Goal: Obtain resource: Obtain resource

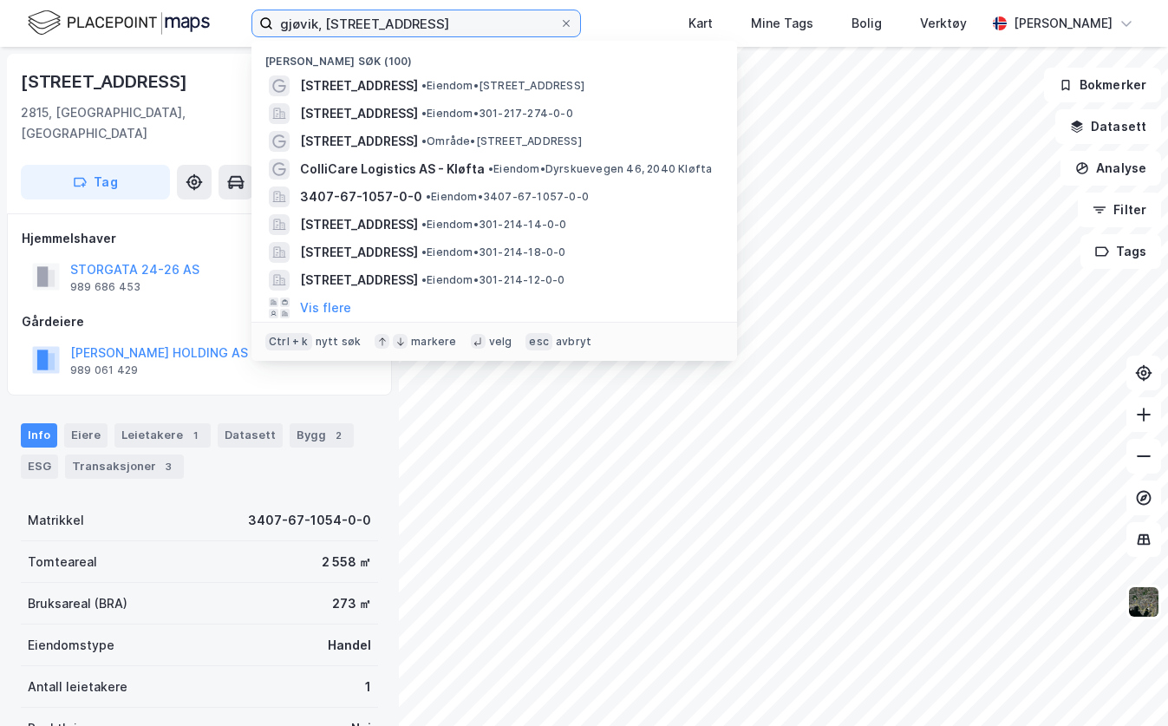
click at [357, 27] on input "gjøvik, [STREET_ADDRESS]" at bounding box center [416, 23] width 286 height 26
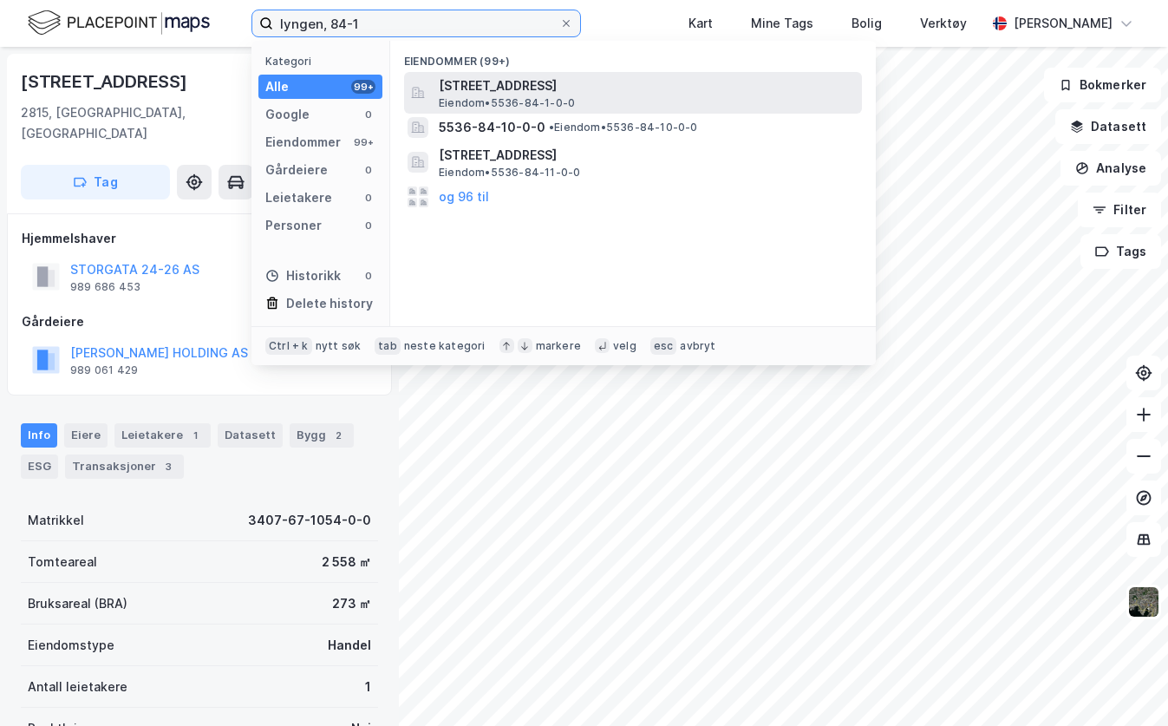
type input "lyngen, 84-1"
click at [539, 99] on span "Eiendom • 5536-84-1-0-0" at bounding box center [507, 103] width 136 height 14
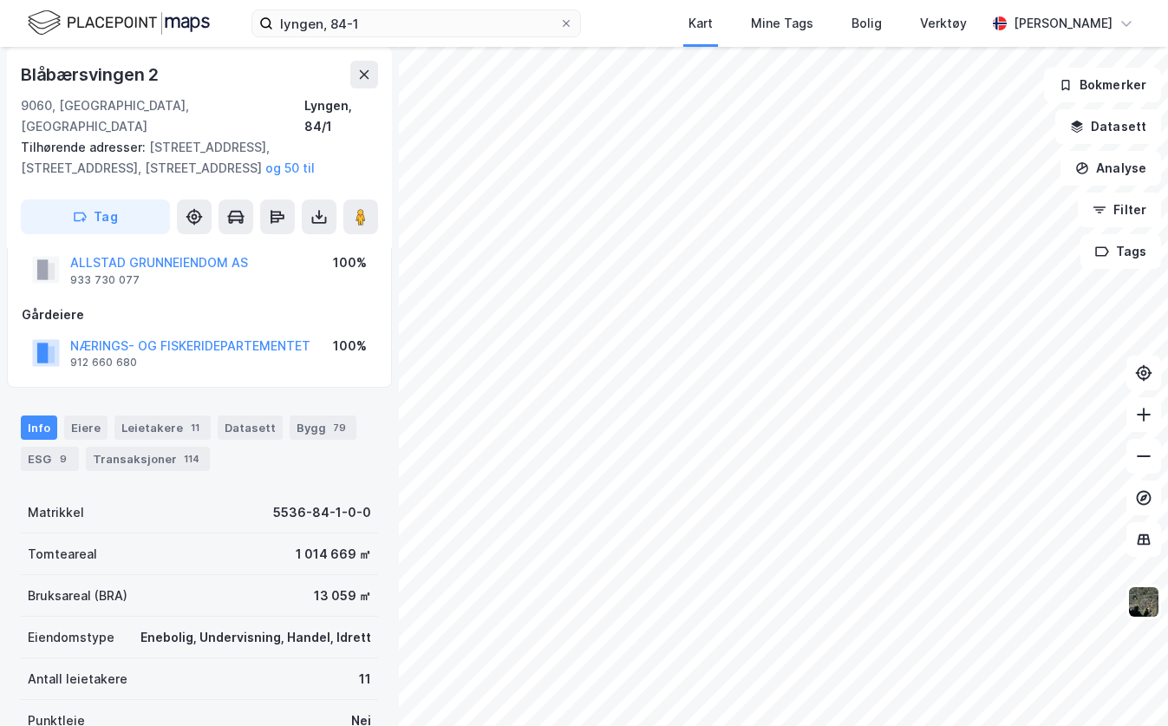
scroll to position [3, 0]
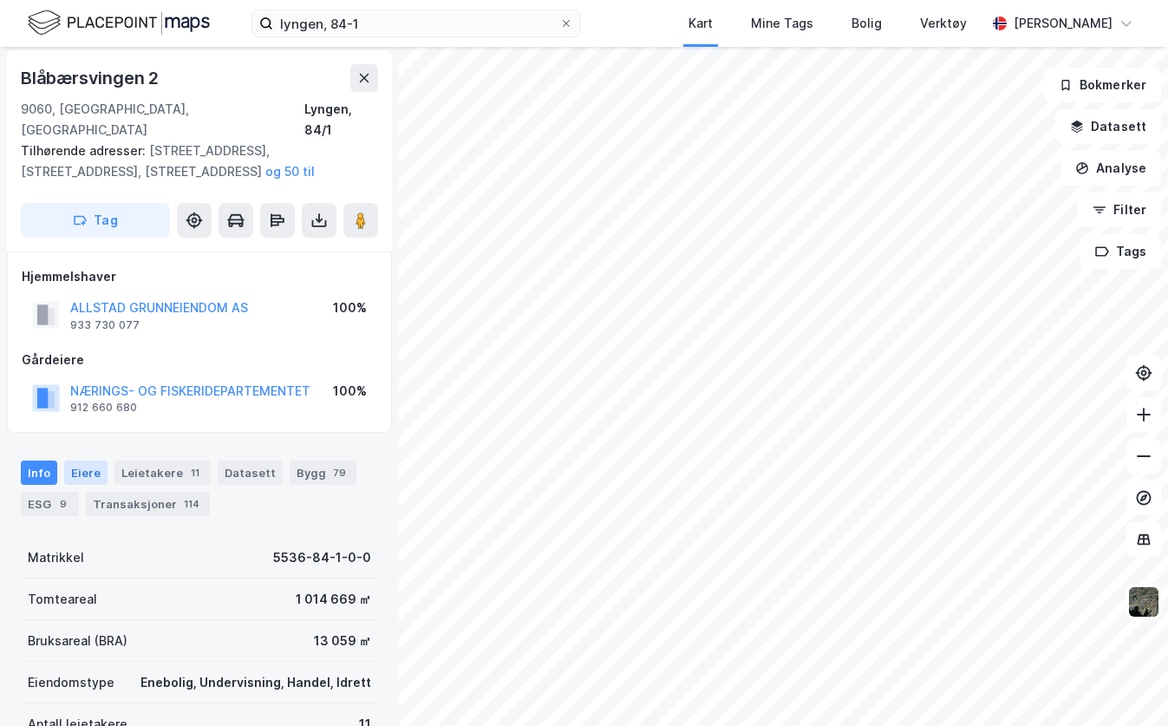
click at [88, 461] on div "Eiere" at bounding box center [85, 473] width 43 height 24
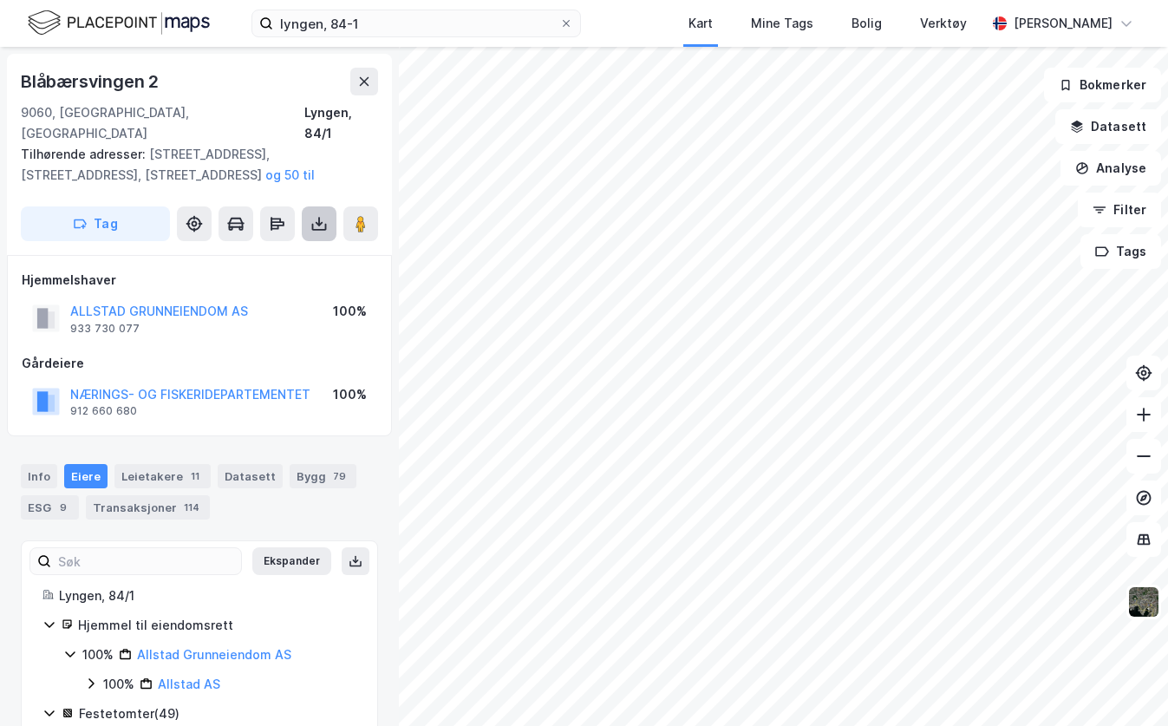
click at [324, 215] on icon at bounding box center [319, 223] width 17 height 17
click at [314, 279] on div "Last ned matrikkelrapport" at bounding box center [254, 286] width 143 height 14
